Goal: Task Accomplishment & Management: Complete application form

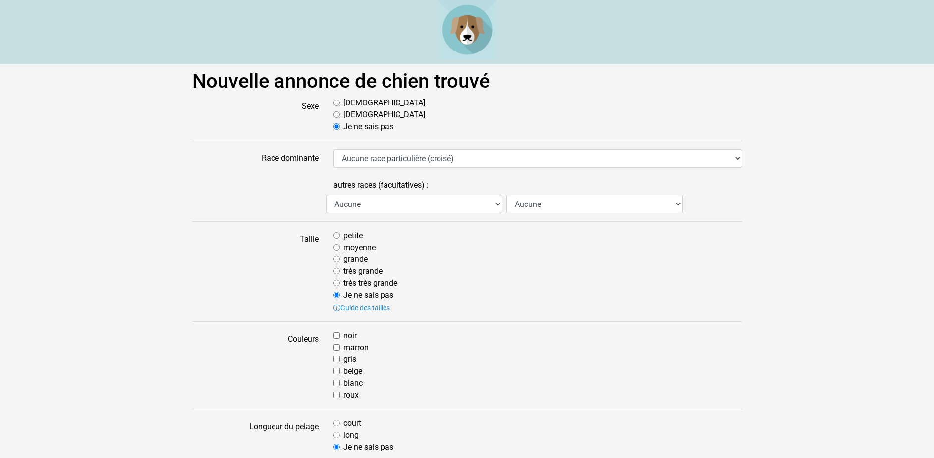
click at [338, 104] on input "Mâle" at bounding box center [337, 103] width 6 height 6
radio input "true"
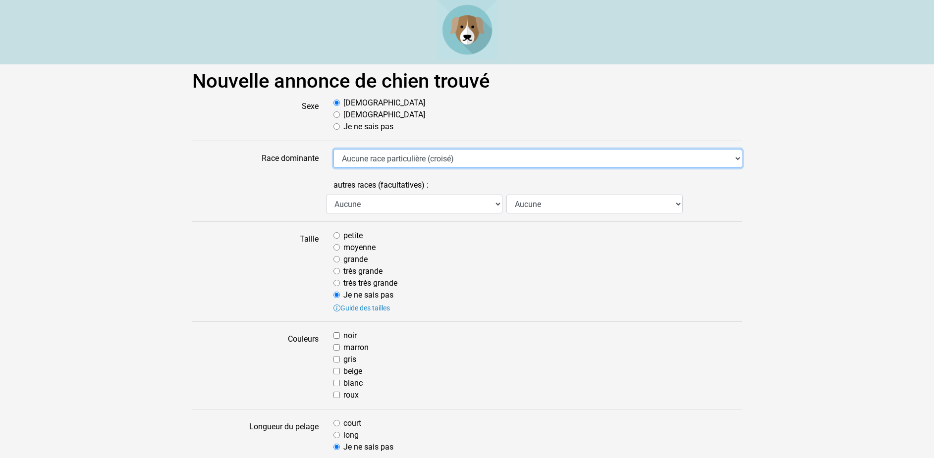
select select "223"
click option "Fox Terrier Poil Lisse" at bounding box center [0, 0] width 0 height 0
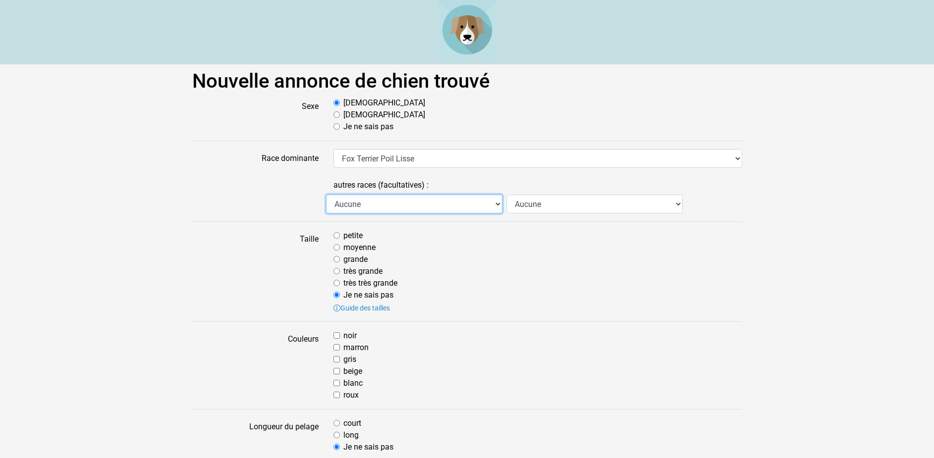
click at [326, 195] on select "Aucune Affenpinscher Airedale Terrier Akita Akita Américain Anglo Français de P…" at bounding box center [414, 204] width 176 height 19
select select "241"
click option "Griffon Belge" at bounding box center [0, 0] width 0 height 0
click at [326, 195] on select "Aucune Affenpinscher Airedale Terrier Akita Akita Américain Anglo Français de P…" at bounding box center [414, 204] width 176 height 19
select select
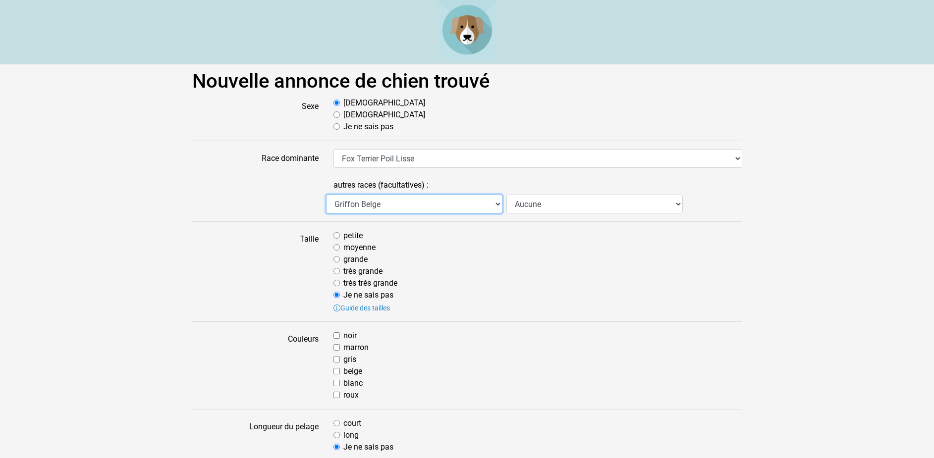
click option "Aucune" at bounding box center [0, 0] width 0 height 0
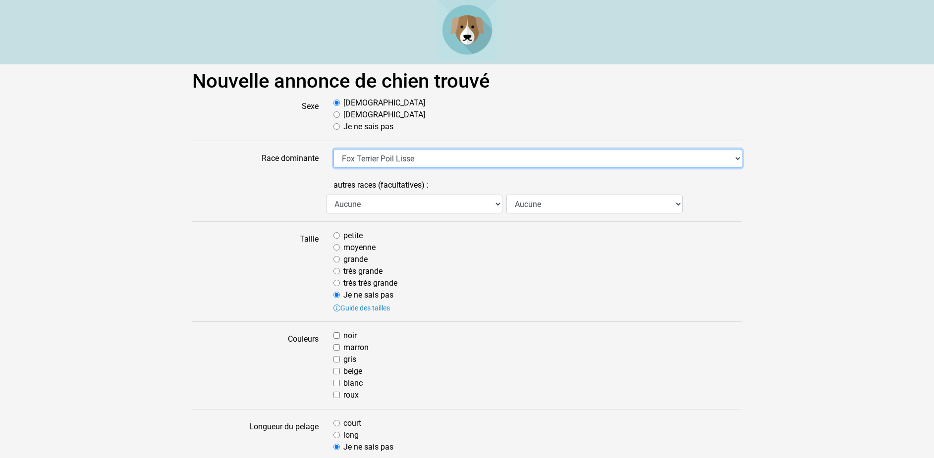
click at [334, 149] on select "Aucune race particulière (croisé) Affenpinscher Airedale Terrier Akita Akita Am…" at bounding box center [538, 158] width 409 height 19
select select
click option "Aucune race particulière (croisé)" at bounding box center [0, 0] width 0 height 0
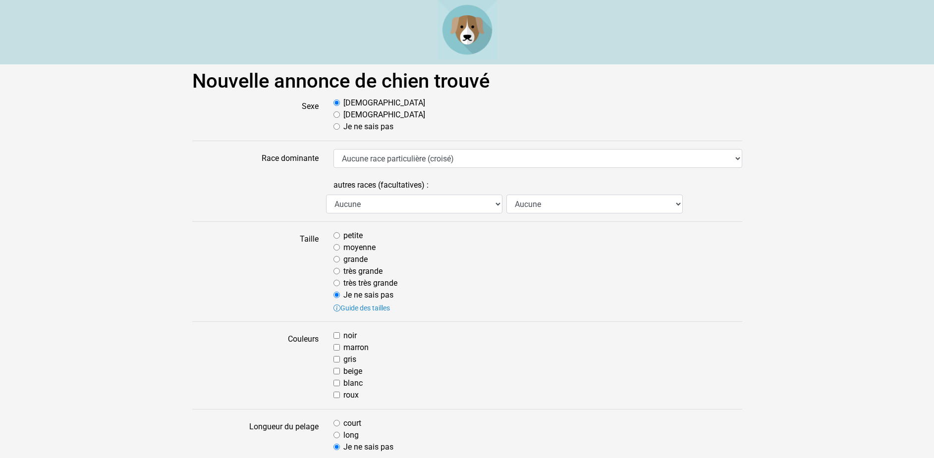
click at [335, 246] on input "moyenne" at bounding box center [337, 247] width 6 height 6
radio input "true"
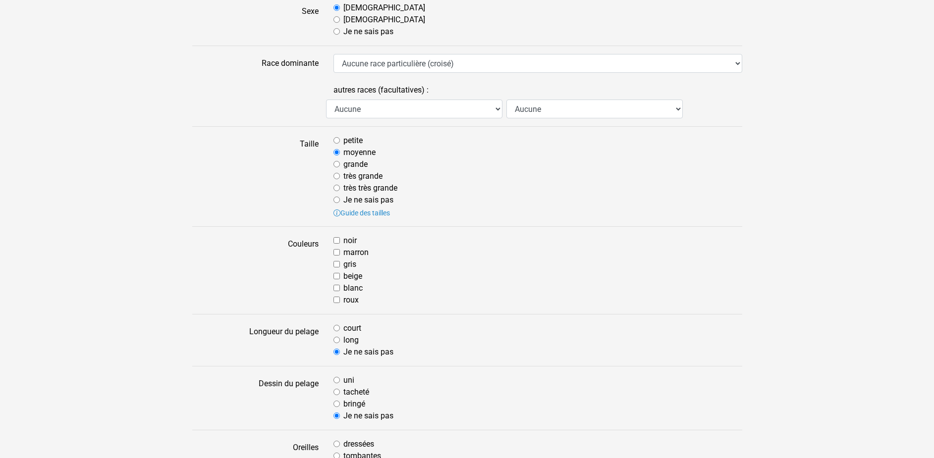
scroll to position [101, 0]
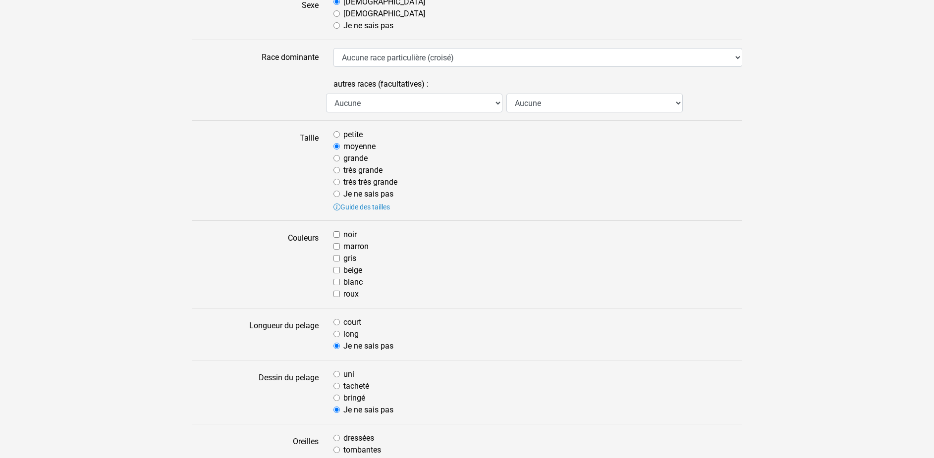
click at [337, 246] on input "marron" at bounding box center [337, 246] width 6 height 6
checkbox input "true"
click at [338, 271] on input "beige" at bounding box center [337, 270] width 6 height 6
checkbox input "true"
click at [337, 279] on div "blanc" at bounding box center [538, 283] width 409 height 12
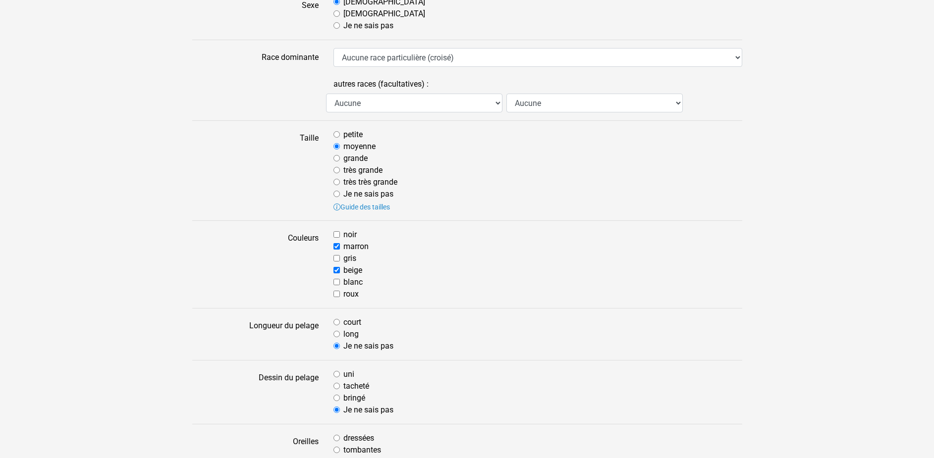
click at [335, 246] on input "marron" at bounding box center [337, 246] width 6 height 6
checkbox input "false"
click at [339, 280] on input "blanc" at bounding box center [337, 282] width 6 height 6
checkbox input "true"
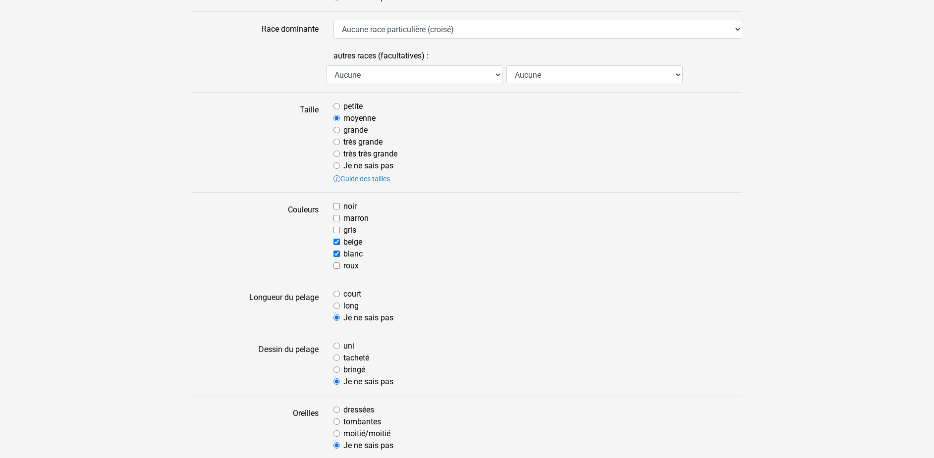
scroll to position [152, 0]
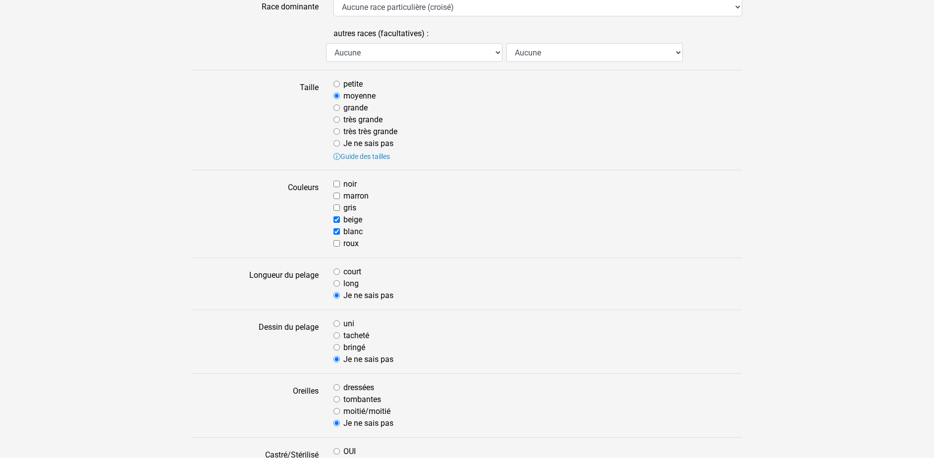
click at [339, 271] on input "court" at bounding box center [337, 272] width 6 height 6
radio input "true"
click at [341, 336] on div "tacheté" at bounding box center [538, 336] width 409 height 12
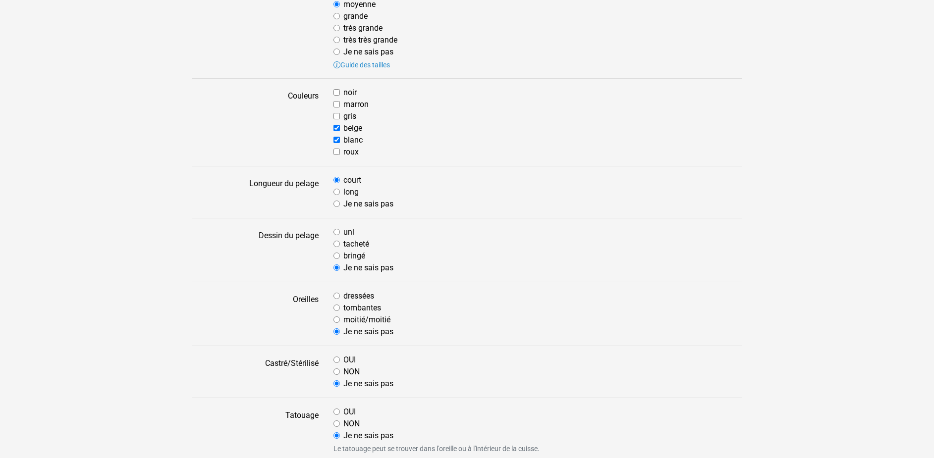
scroll to position [253, 0]
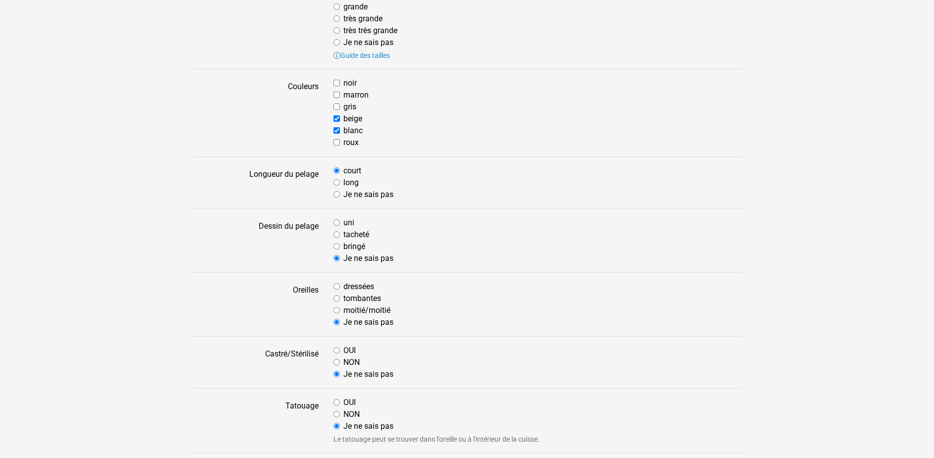
click at [338, 300] on input "tombantes" at bounding box center [337, 298] width 6 height 6
radio input "true"
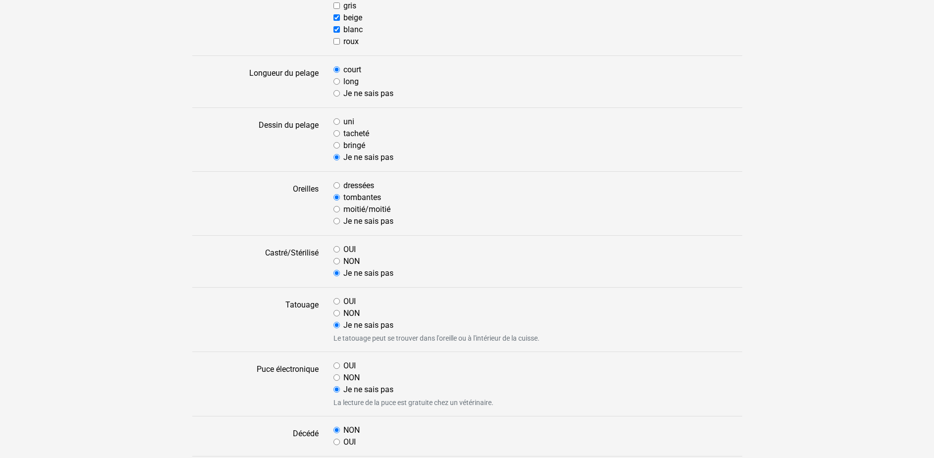
click at [338, 262] on input "NON" at bounding box center [337, 261] width 6 height 6
radio input "true"
click at [336, 271] on input "Je ne sais pas" at bounding box center [337, 273] width 6 height 6
radio input "true"
click at [336, 314] on input "NON" at bounding box center [337, 313] width 6 height 6
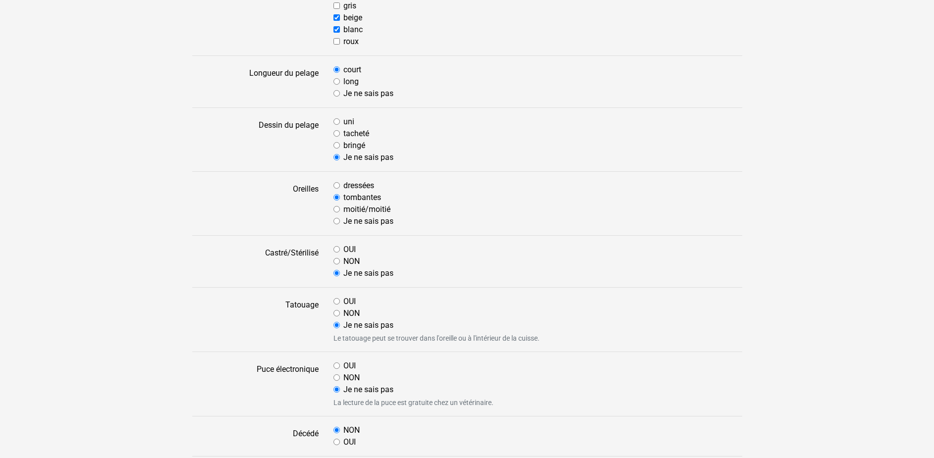
radio input "true"
click at [336, 366] on input "OUI" at bounding box center [337, 366] width 6 height 6
radio input "true"
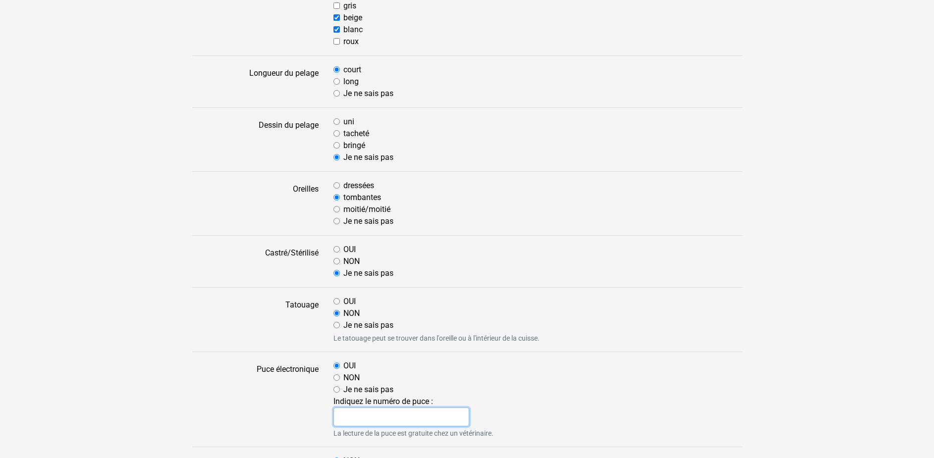
click at [359, 424] on input "text" at bounding box center [402, 417] width 136 height 19
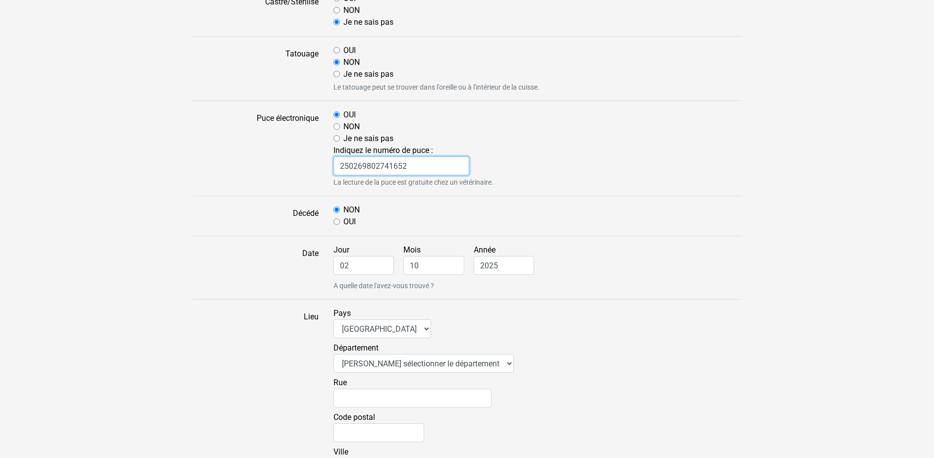
scroll to position [607, 0]
type input "250269802741652"
click at [334, 353] on select "Veuillez sélectionner le département 01 - Ain 02 - Aisne 03 - Allier 04 - Alpes…" at bounding box center [424, 362] width 180 height 19
select select "79"
click option "79 - Deux-Sèvres" at bounding box center [0, 0] width 0 height 0
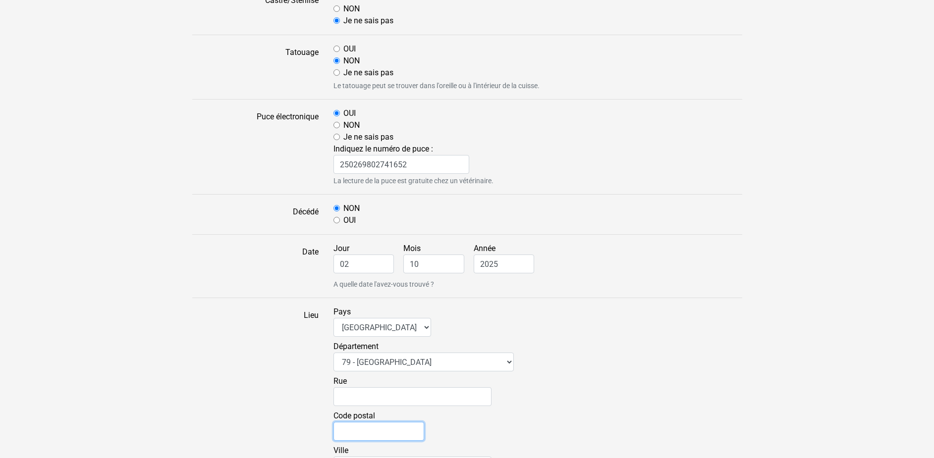
drag, startPoint x: 346, startPoint y: 429, endPoint x: 315, endPoint y: 426, distance: 30.9
click at [343, 429] on input "Code postal" at bounding box center [379, 431] width 91 height 19
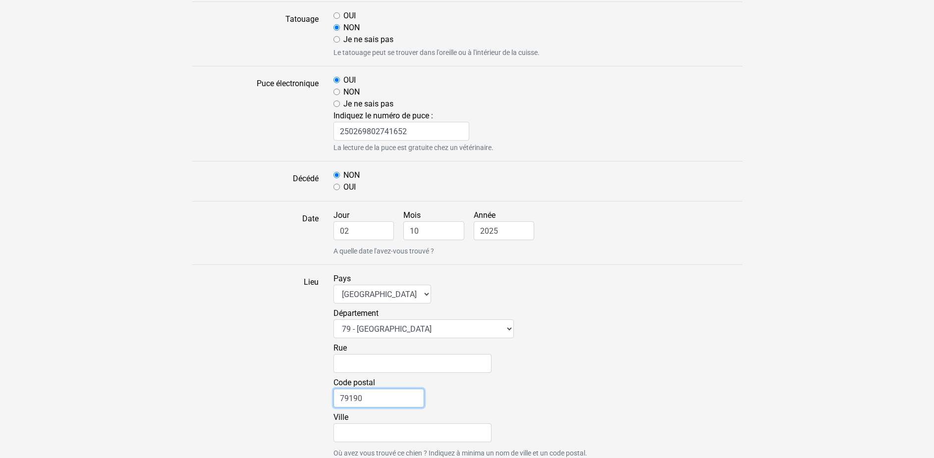
scroll to position [657, 0]
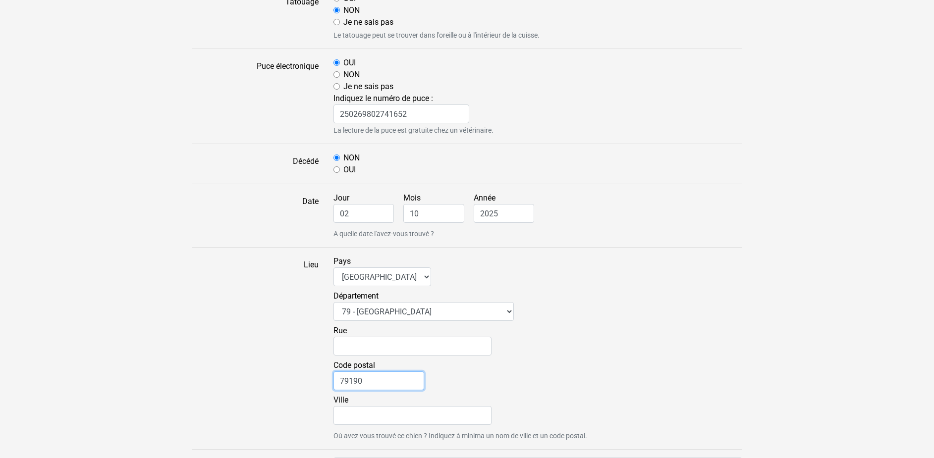
type input "79190"
click at [352, 417] on input "Ville" at bounding box center [413, 415] width 158 height 19
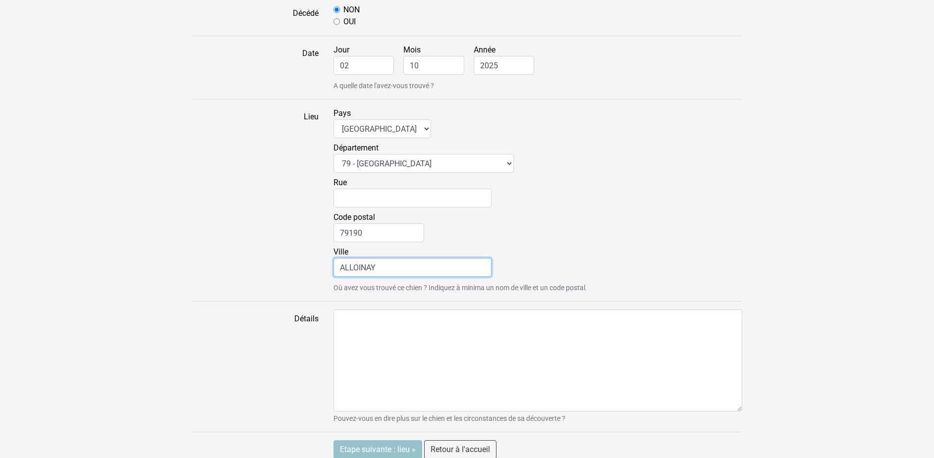
scroll to position [809, 0]
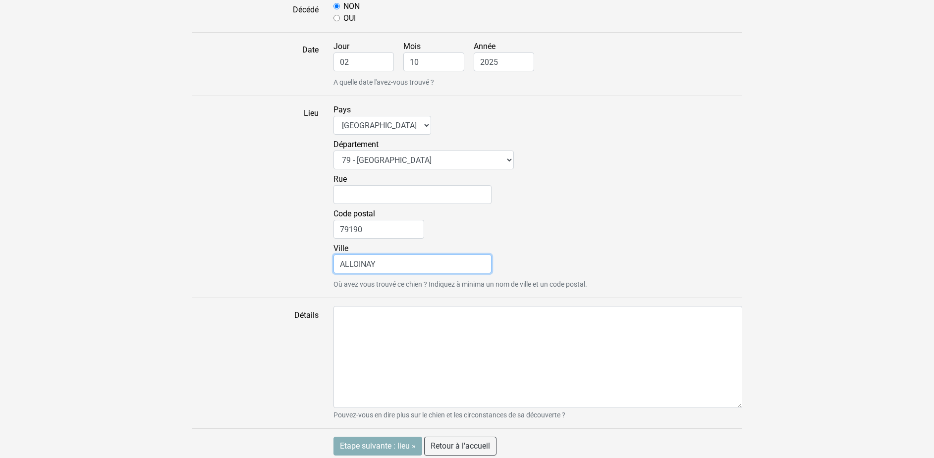
type input "ALLOINAY"
click at [377, 447] on input "Etape suivante : lieu »" at bounding box center [378, 446] width 89 height 19
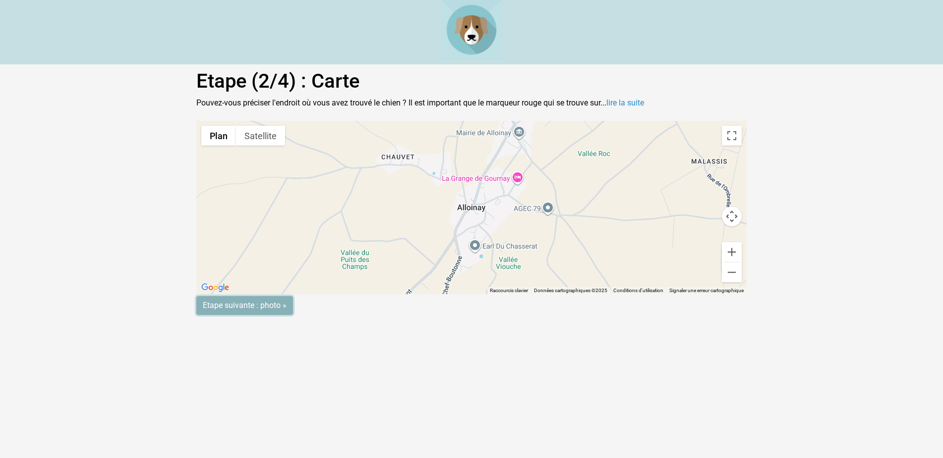
click at [228, 303] on input "Etape suivante : photo »" at bounding box center [244, 305] width 97 height 19
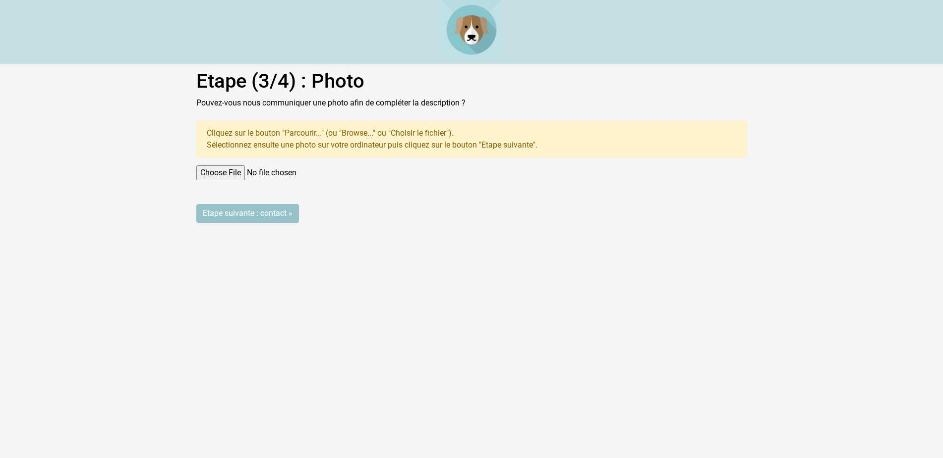
click at [204, 172] on input "file" at bounding box center [471, 173] width 550 height 15
type input "C:\fakepath\7834288403780205805.jpg"
click at [231, 213] on input "Etape suivante : contact »" at bounding box center [247, 213] width 103 height 19
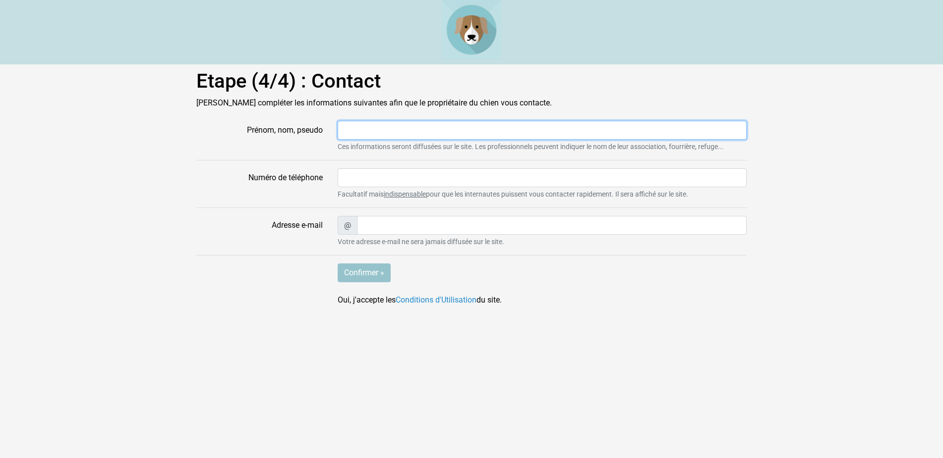
click at [370, 126] on input "Prénom, nom, pseudo" at bounding box center [541, 130] width 409 height 19
type input "FOURRIERE"
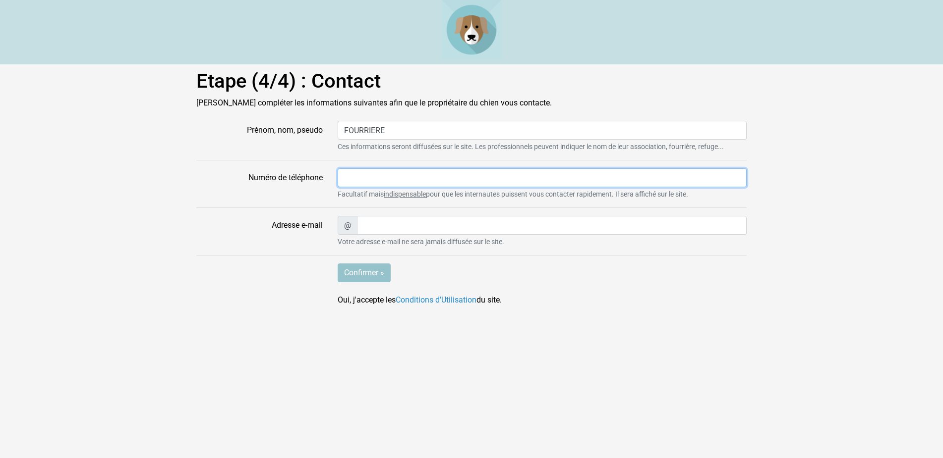
click at [356, 178] on input "Numéro de téléphone" at bounding box center [541, 177] width 409 height 19
type input "0549293801"
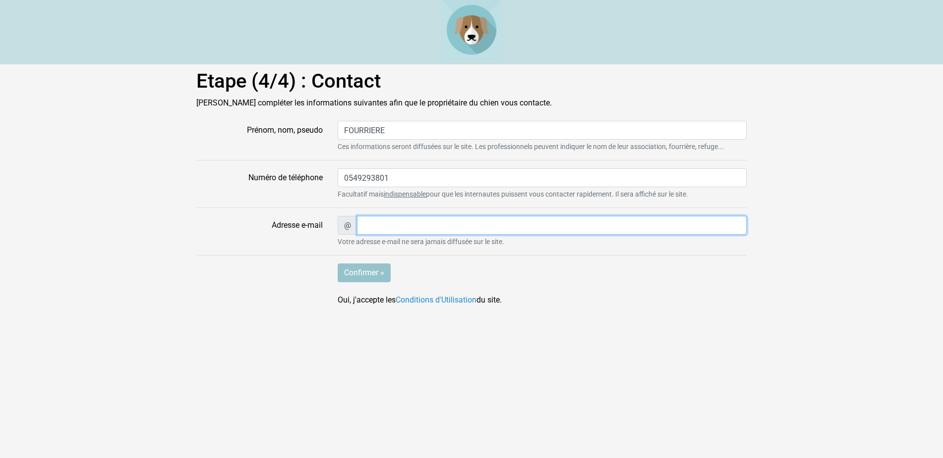
type input "angouraud@wanadoo.fr"
click at [371, 270] on input "Confirmer »" at bounding box center [363, 273] width 53 height 19
